Goal: Transaction & Acquisition: Book appointment/travel/reservation

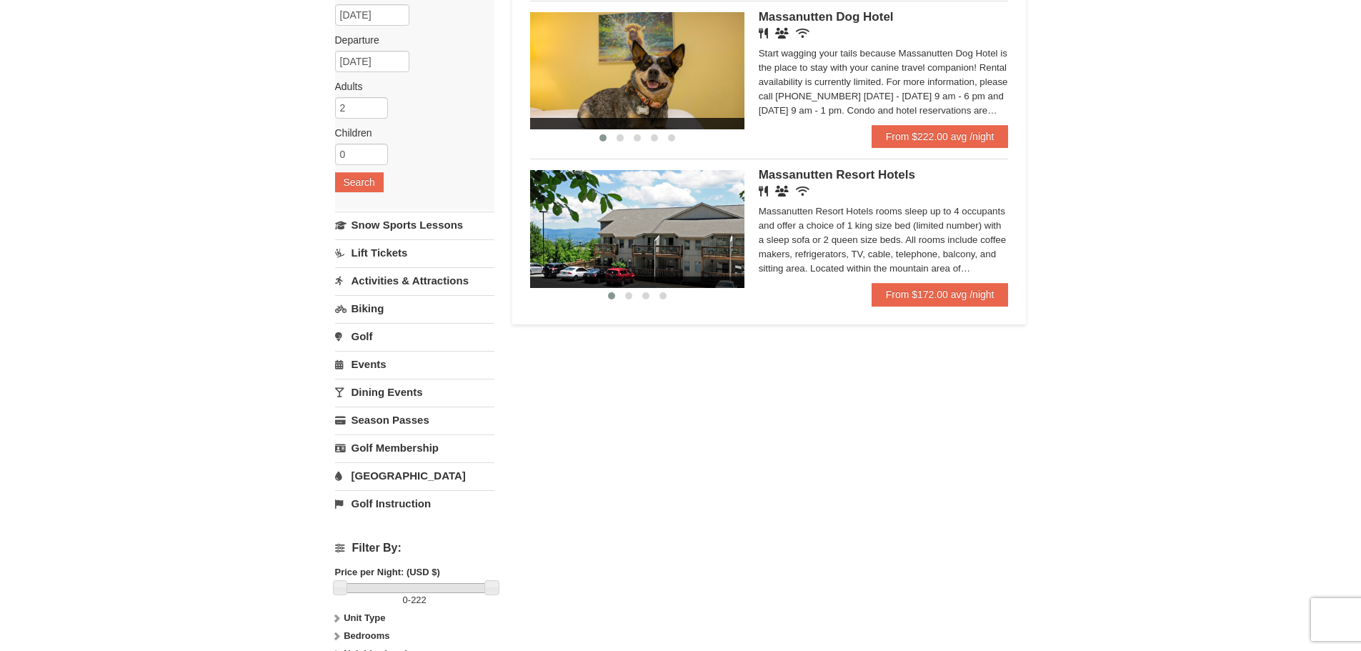
scroll to position [143, 0]
click at [930, 291] on link "From $172.00 avg /night" at bounding box center [940, 293] width 137 height 23
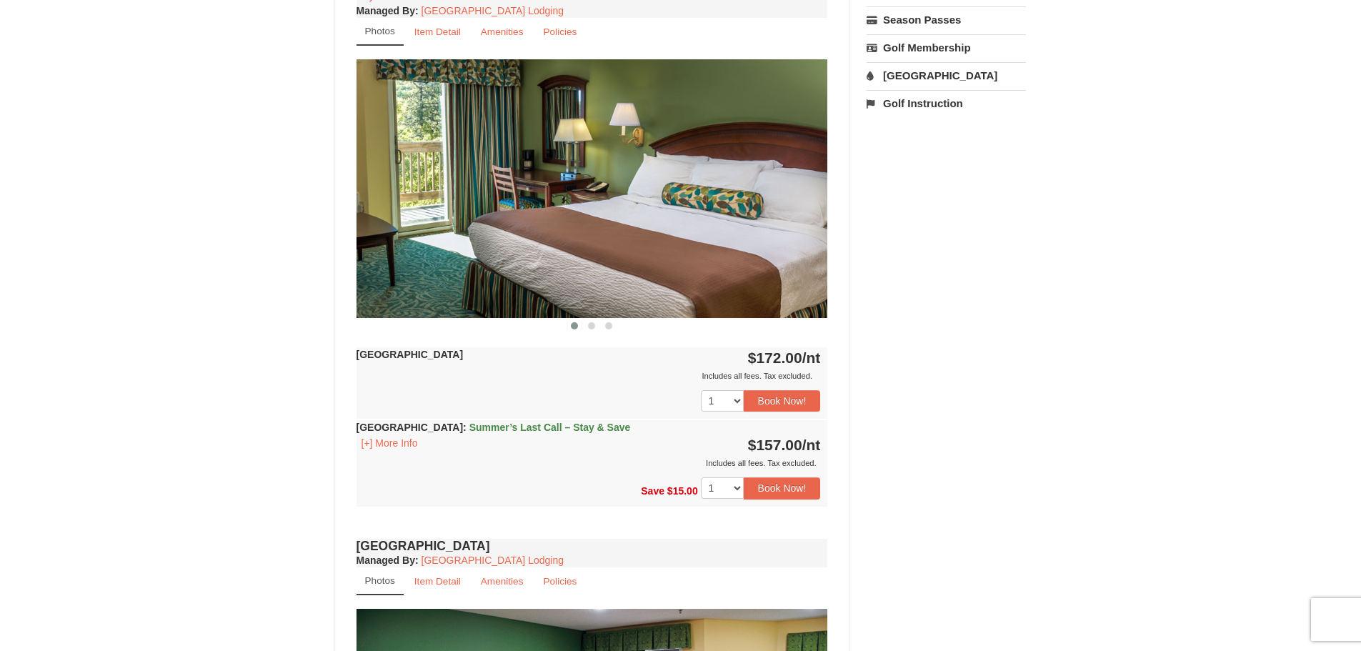
scroll to position [429, 0]
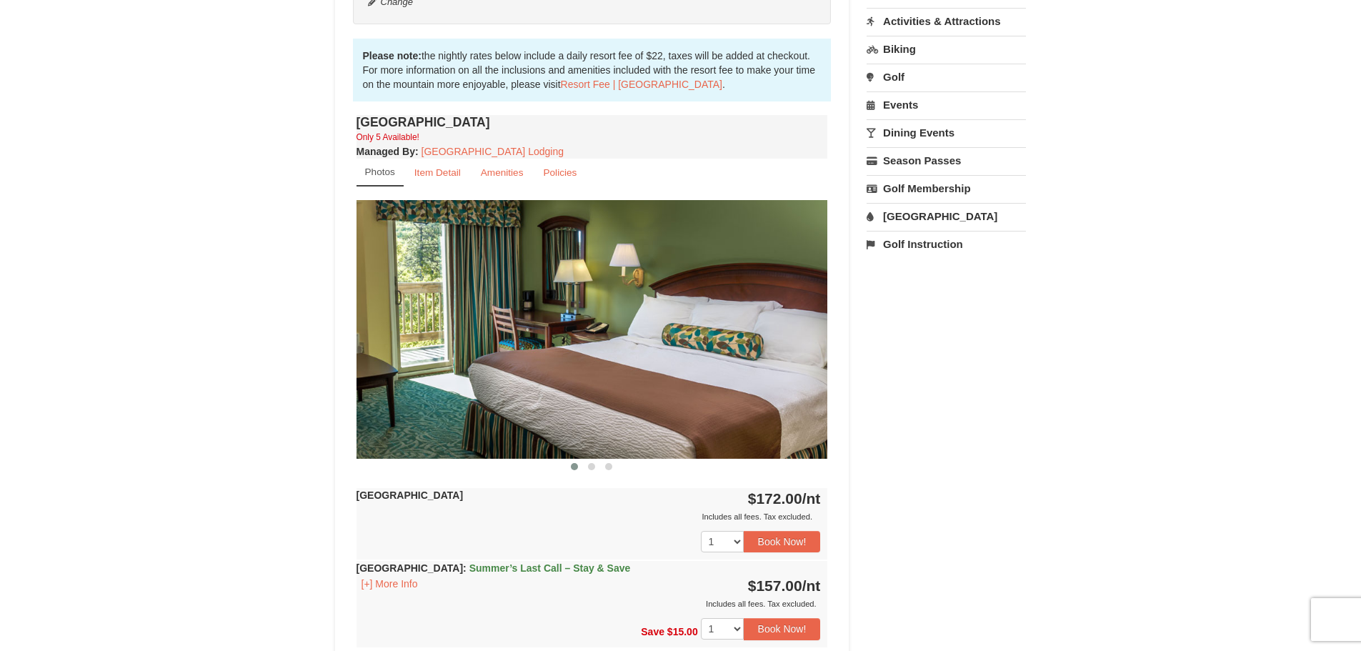
click at [593, 339] on img at bounding box center [592, 329] width 472 height 258
